Goal: Information Seeking & Learning: Learn about a topic

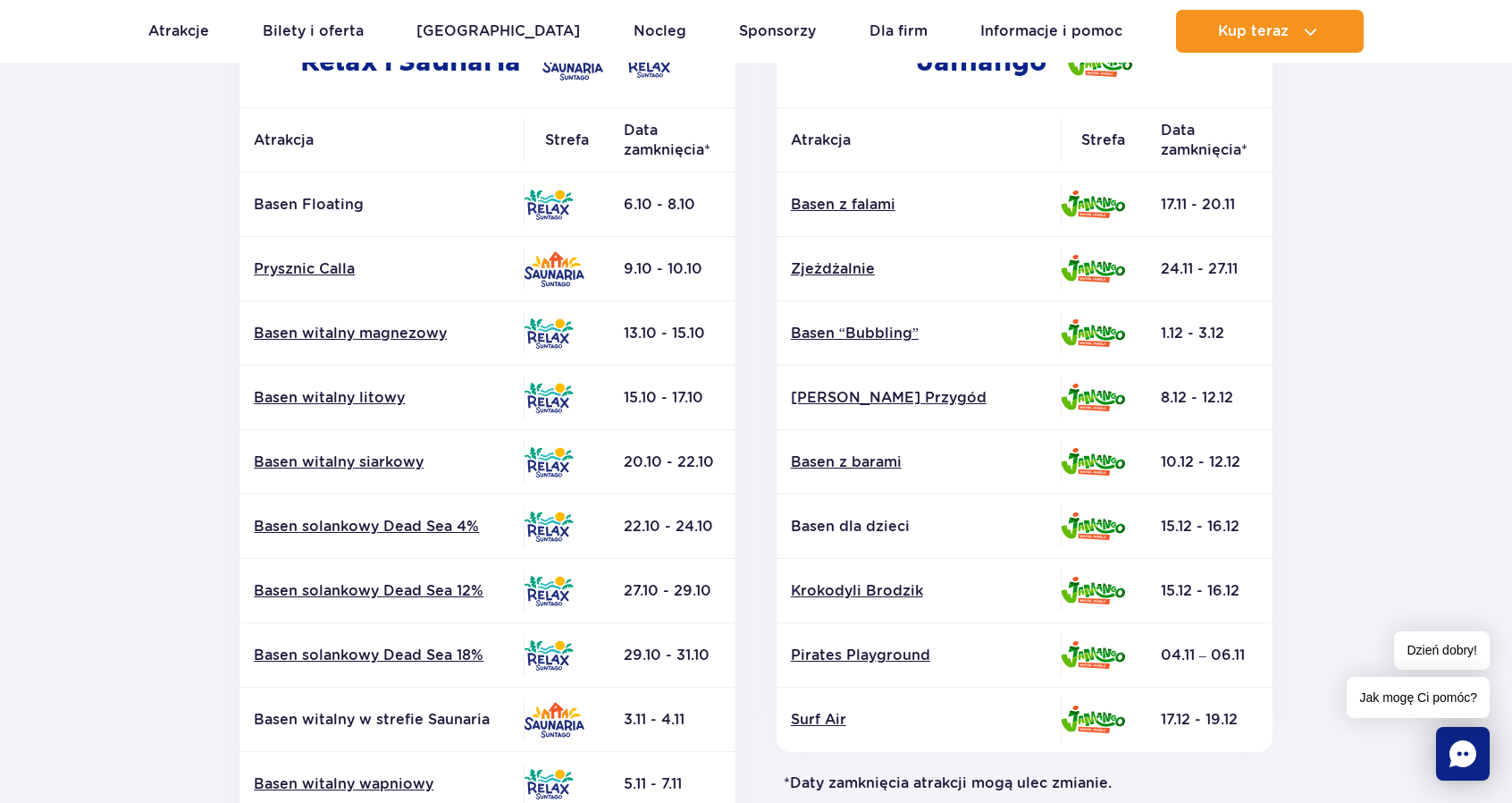
scroll to position [354, 0]
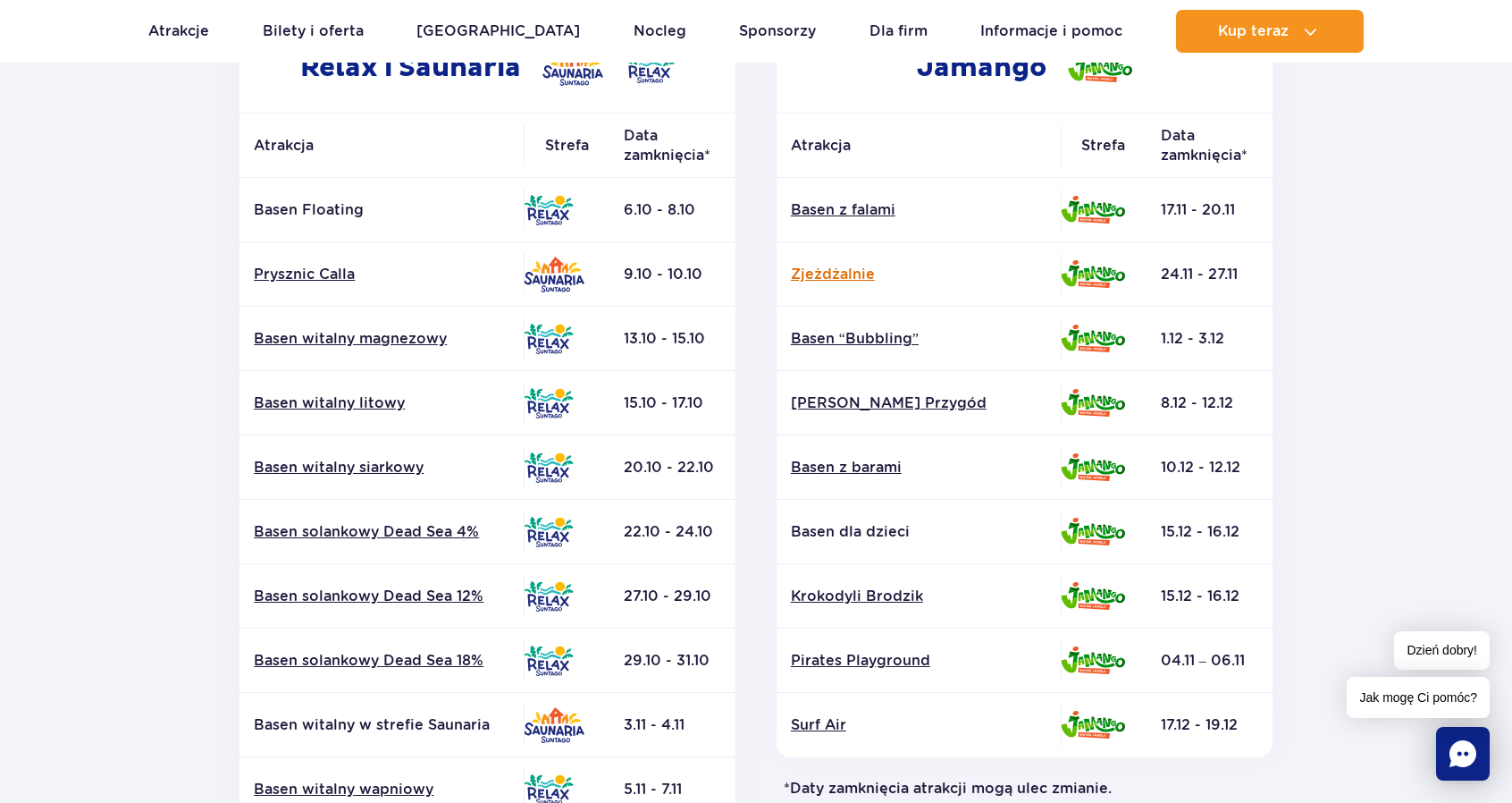
click at [854, 271] on link "Zjeżdżalnie" at bounding box center [918, 274] width 255 height 19
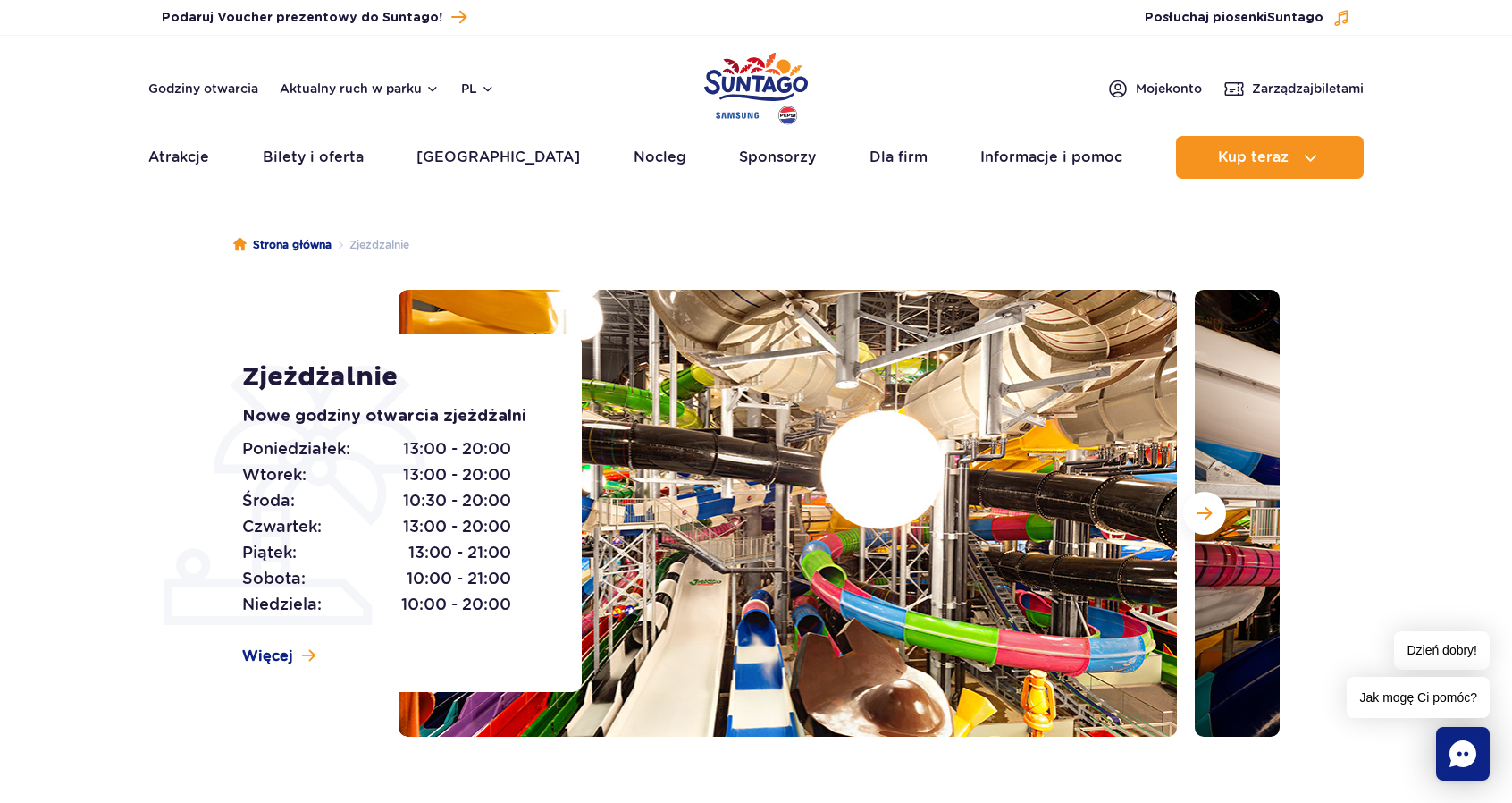
click at [1432, 421] on section "Zjeżdżalnie Nowe godziny otwarcia zjeżdżalni [DATE]: 13:00 - 20:00 [DATE]: 13:0…" at bounding box center [756, 513] width 1512 height 447
click at [278, 646] on span "Więcej" at bounding box center [267, 655] width 51 height 19
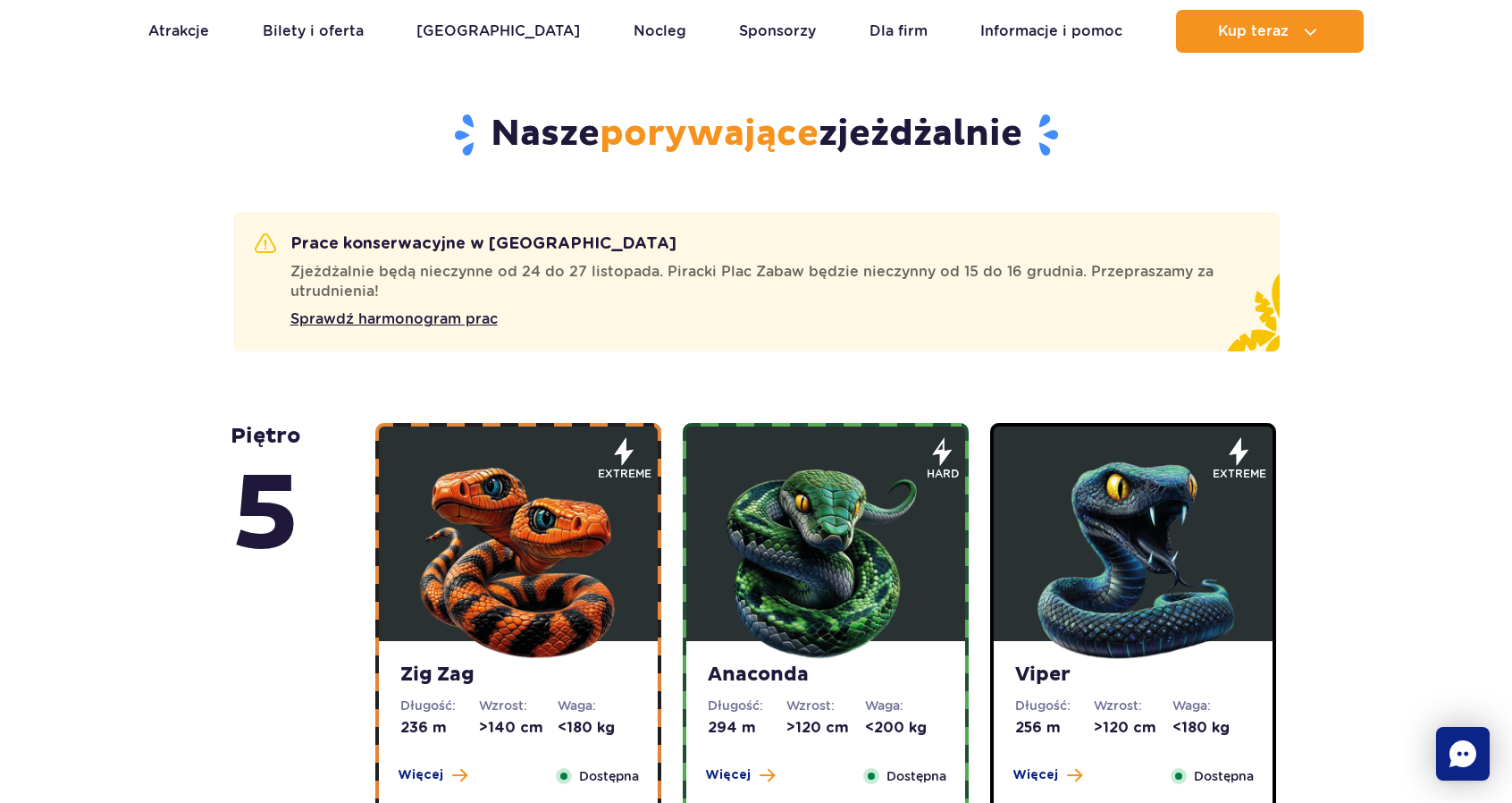
scroll to position [902, 0]
